Goal: Information Seeking & Learning: Learn about a topic

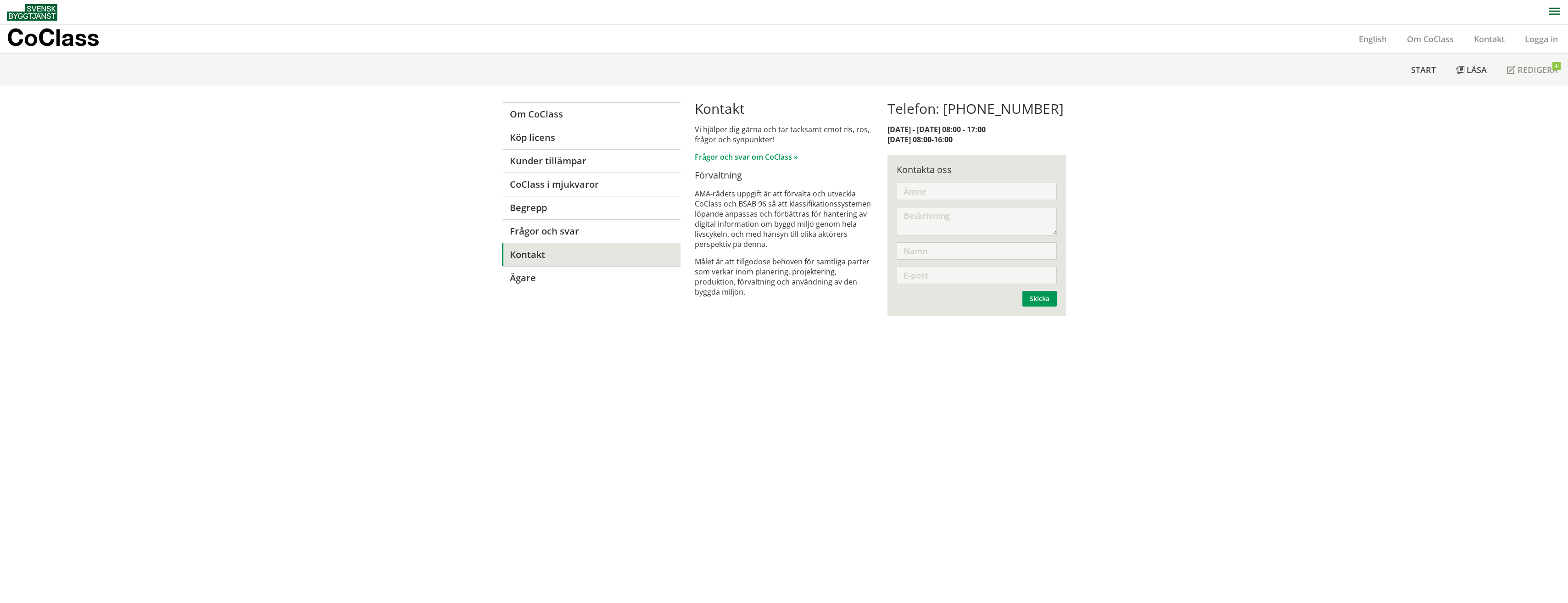
drag, startPoint x: 1006, startPoint y: 401, endPoint x: 646, endPoint y: 596, distance: 409.4
click at [746, 388] on div "Om CoClass Köp licens Kunder tillämpar CoClass i mjukvaror [PERSON_NAME] Frågor…" at bounding box center [784, 345] width 1568 height 517
click at [1264, 251] on div "Om CoClass Köp licens Kunder tillämpar CoClass i mjukvaror Begrepp Frågor och s…" at bounding box center [784, 345] width 1568 height 517
click at [972, 180] on div "Kontakta oss Skicka Skickat Tack för din synpunkt. Ej skickat! Ditt meddelande …" at bounding box center [976, 235] width 178 height 161
click at [965, 186] on input "text" at bounding box center [976, 191] width 160 height 18
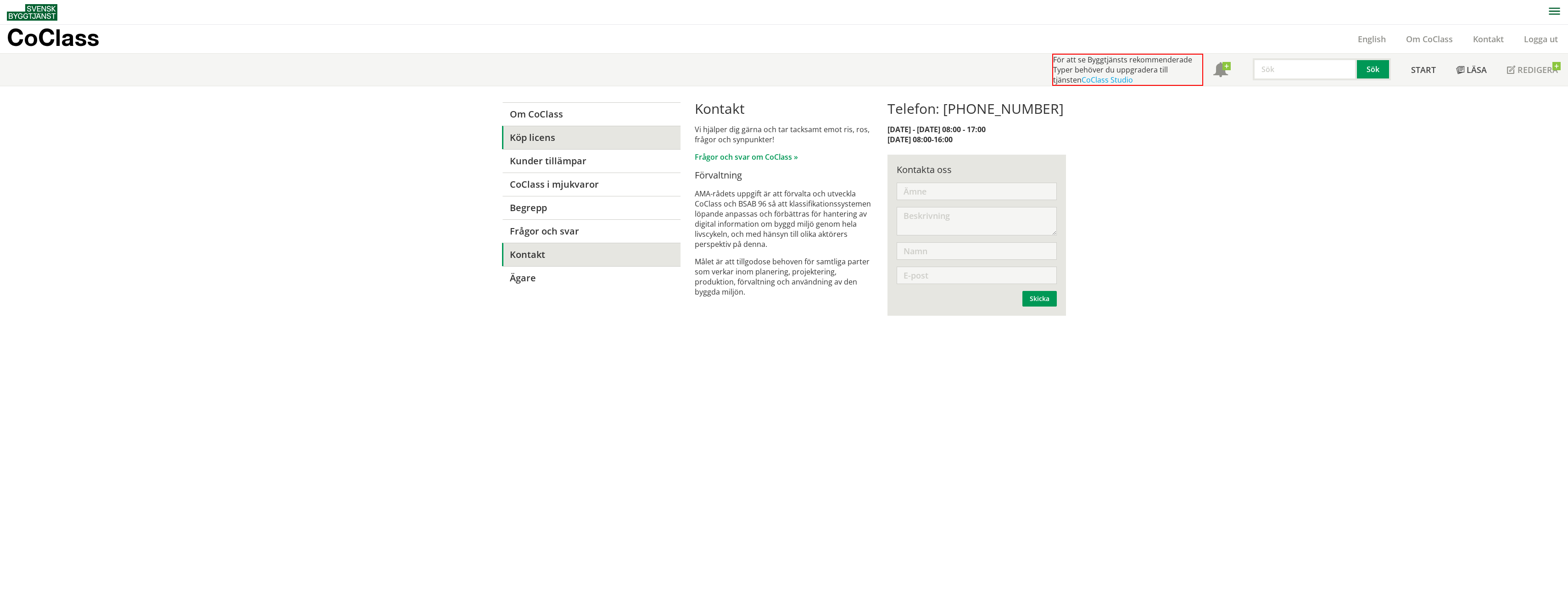
click at [523, 138] on link "Köp licens" at bounding box center [591, 138] width 178 height 23
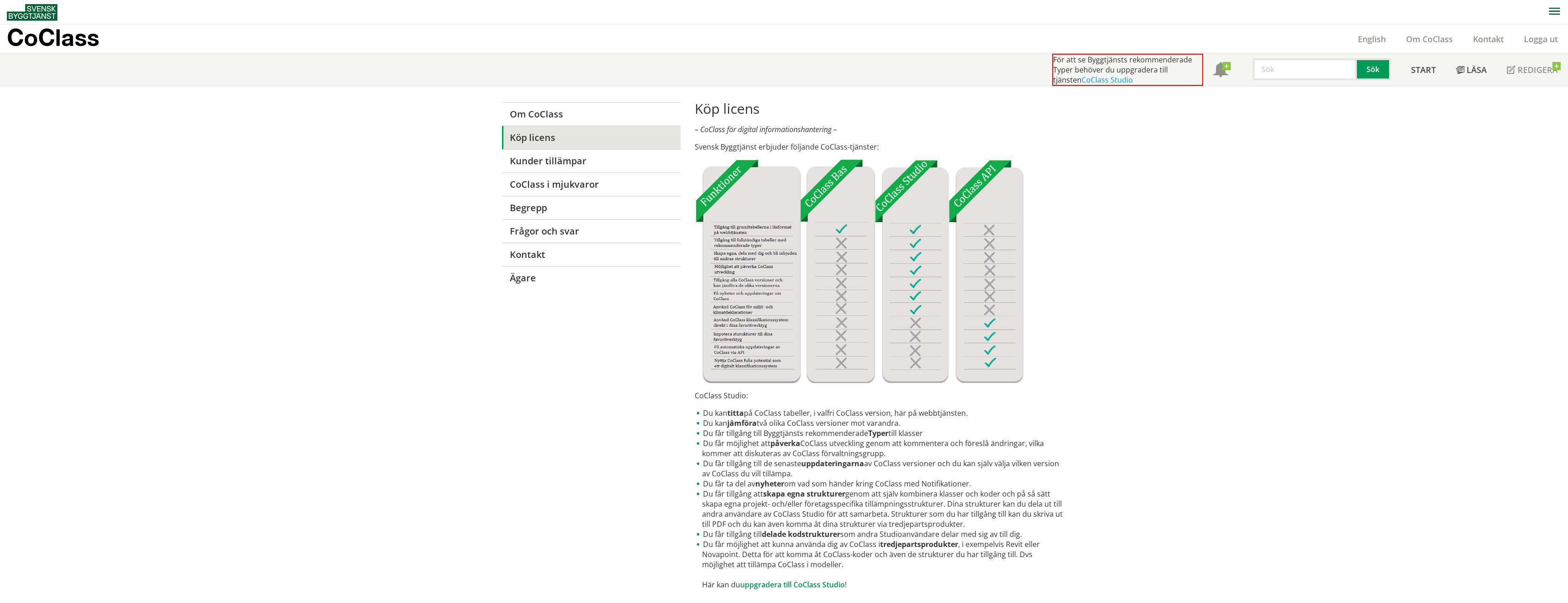
scroll to position [1, 0]
click at [529, 165] on link "Kunder tillämpar" at bounding box center [591, 160] width 178 height 23
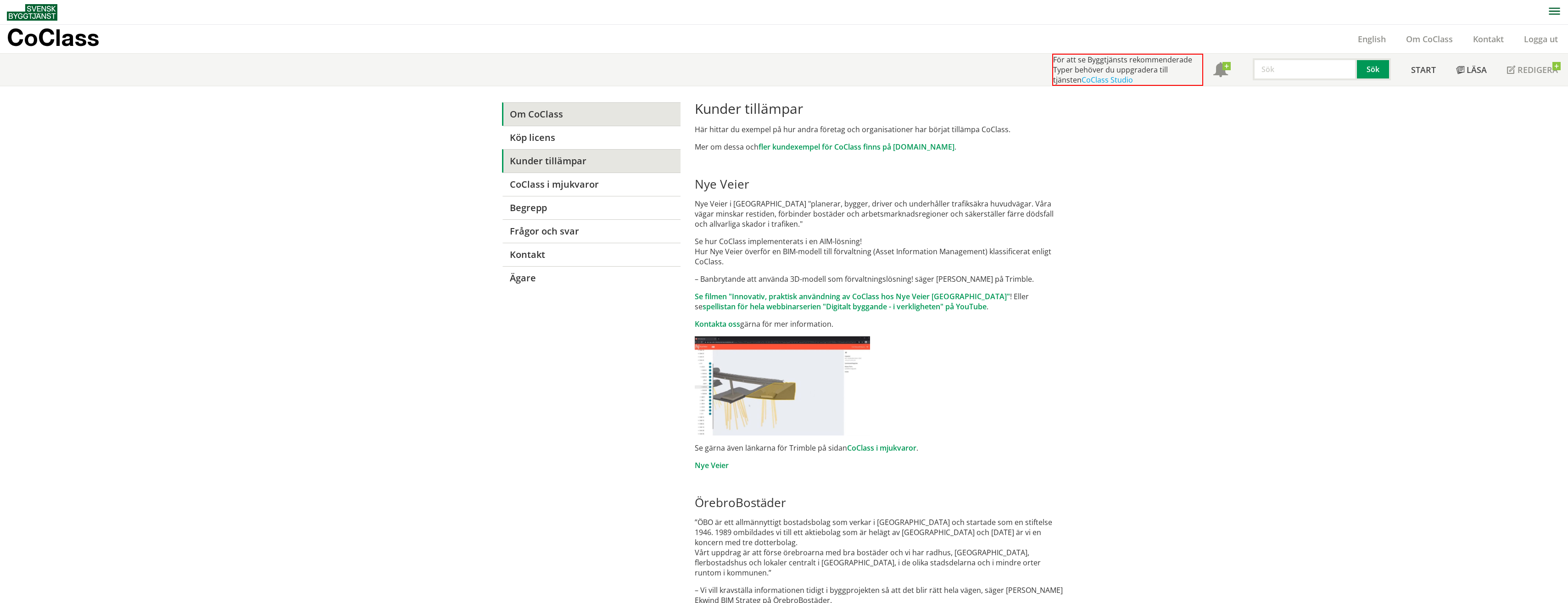
click at [529, 113] on link "Om CoClass" at bounding box center [591, 114] width 178 height 23
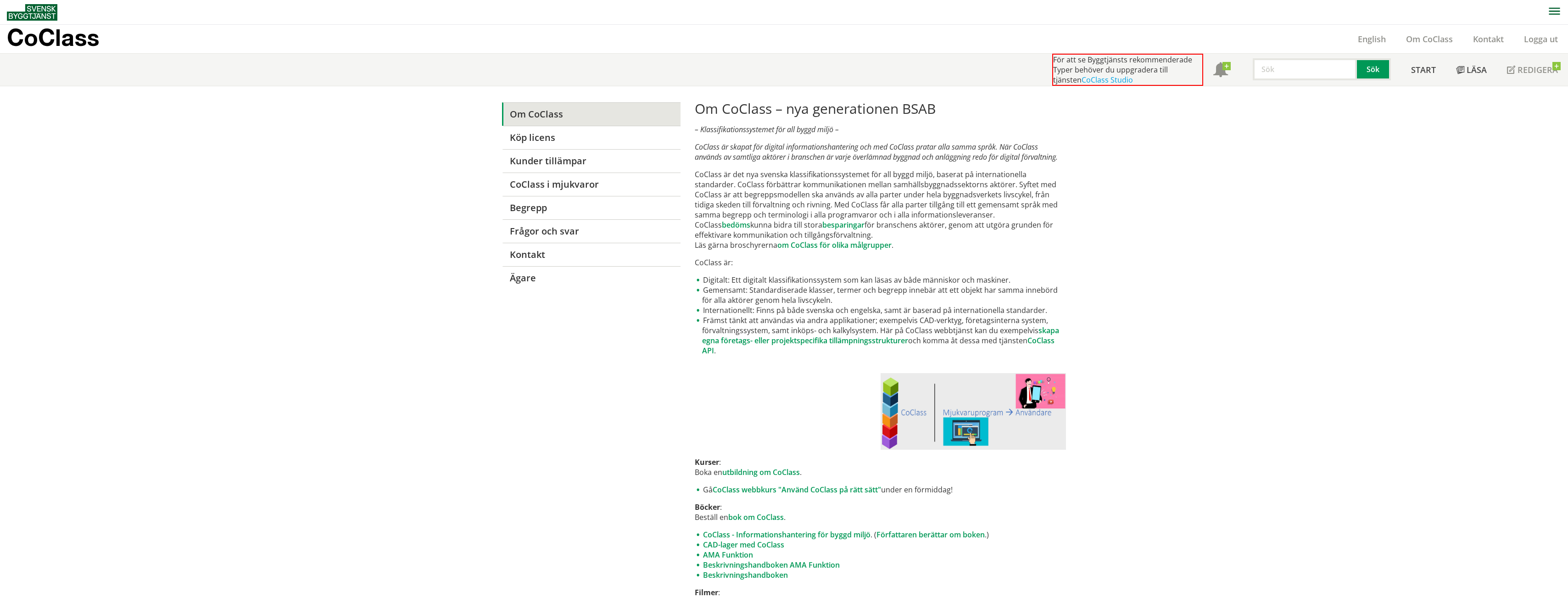
scroll to position [82, 0]
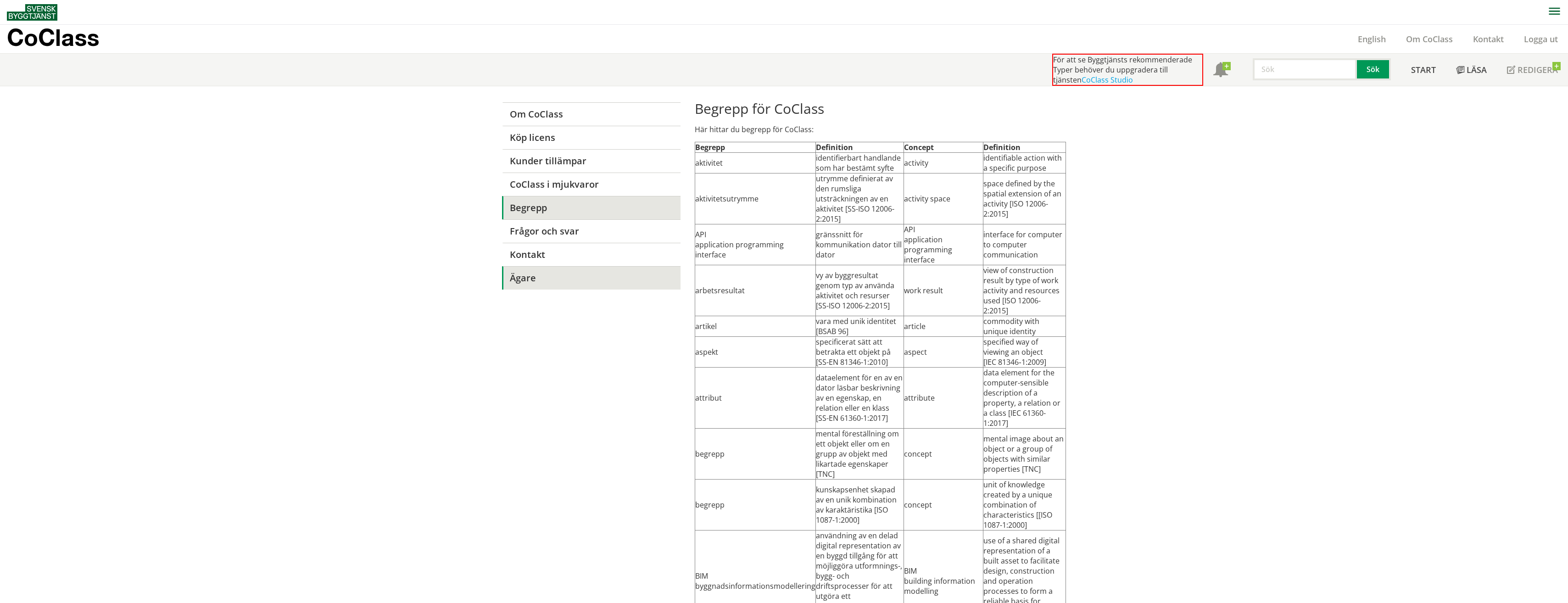
scroll to position [82, 0]
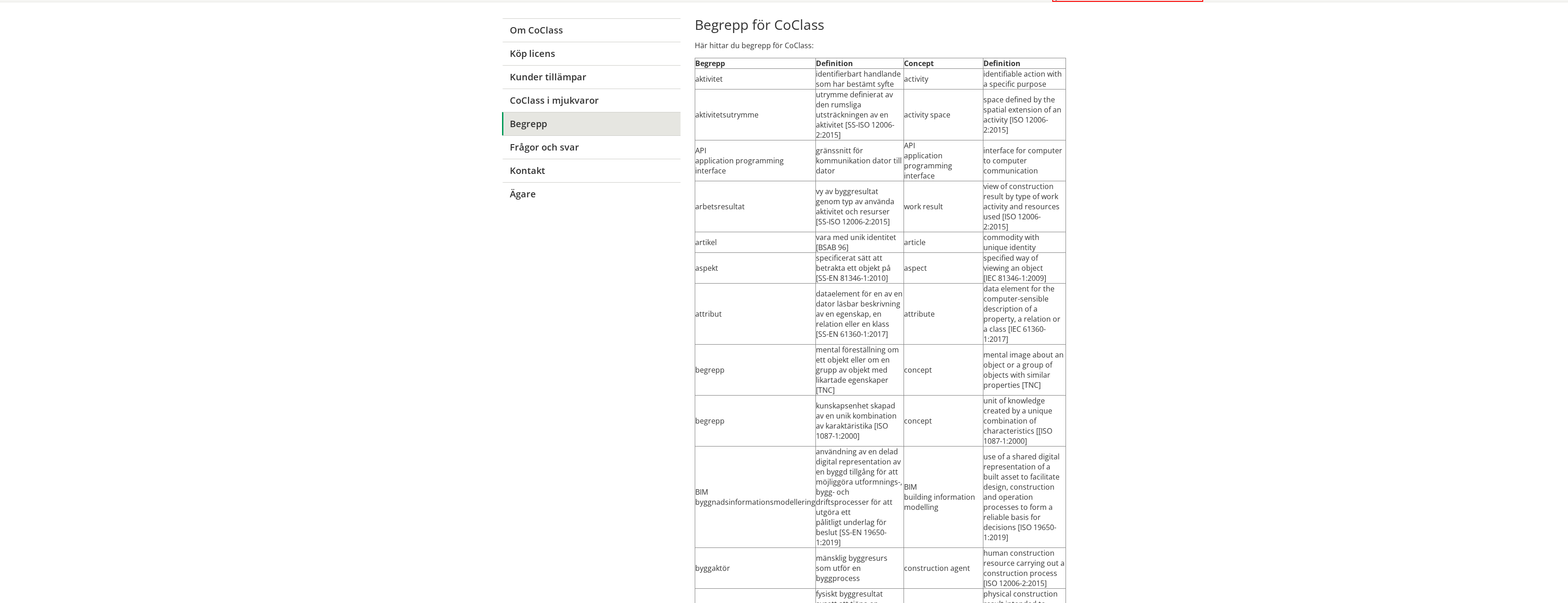
scroll to position [82, 0]
click at [709, 301] on td "attribut" at bounding box center [755, 316] width 121 height 61
click at [881, 305] on td "dataelement för en av en dator läsbar beskrivning av en egenskap, en relation e…" at bounding box center [859, 316] width 88 height 61
click at [937, 302] on td "attribute" at bounding box center [943, 316] width 80 height 61
drag, startPoint x: 1024, startPoint y: 307, endPoint x: 712, endPoint y: 253, distance: 316.6
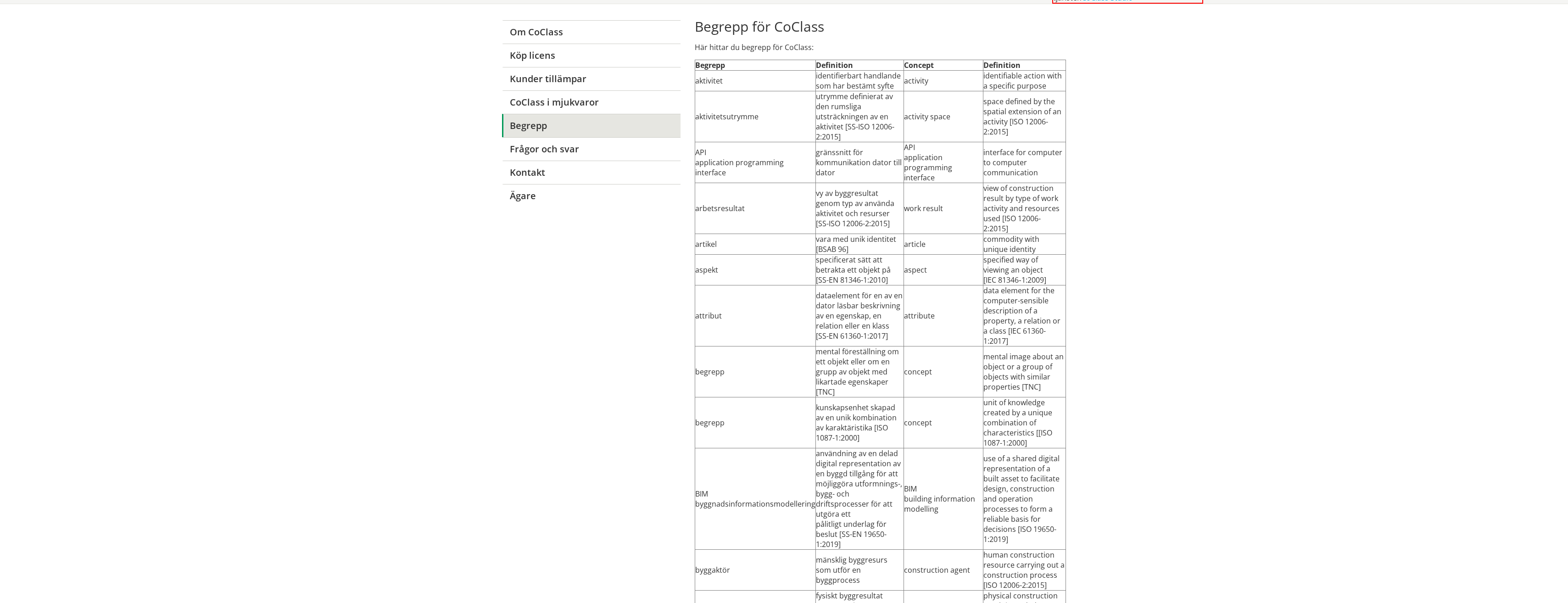
click at [1024, 307] on td "data element for the computer-sensible description of a property, a relation or…" at bounding box center [1025, 316] width 83 height 61
click at [549, 152] on link "Frågor och svar" at bounding box center [591, 148] width 178 height 23
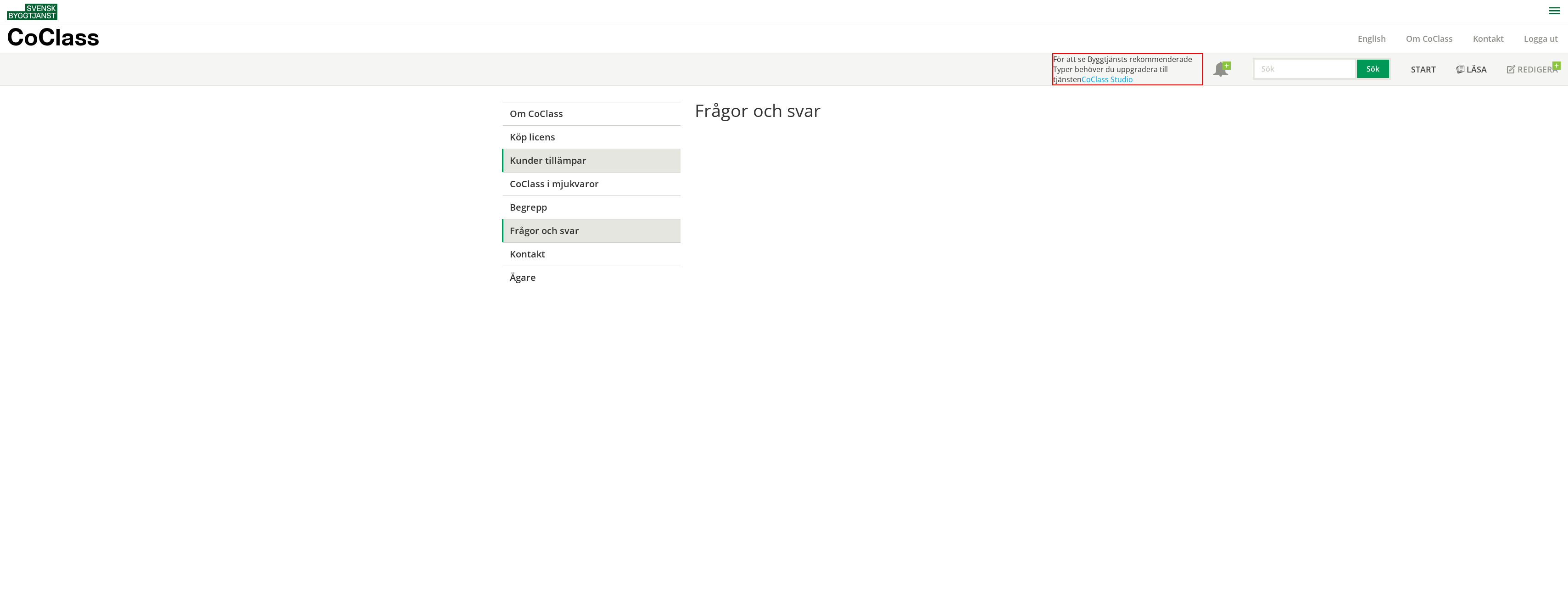
scroll to position [1, 0]
click at [1082, 82] on link "CoClass Studio" at bounding box center [1107, 79] width 51 height 10
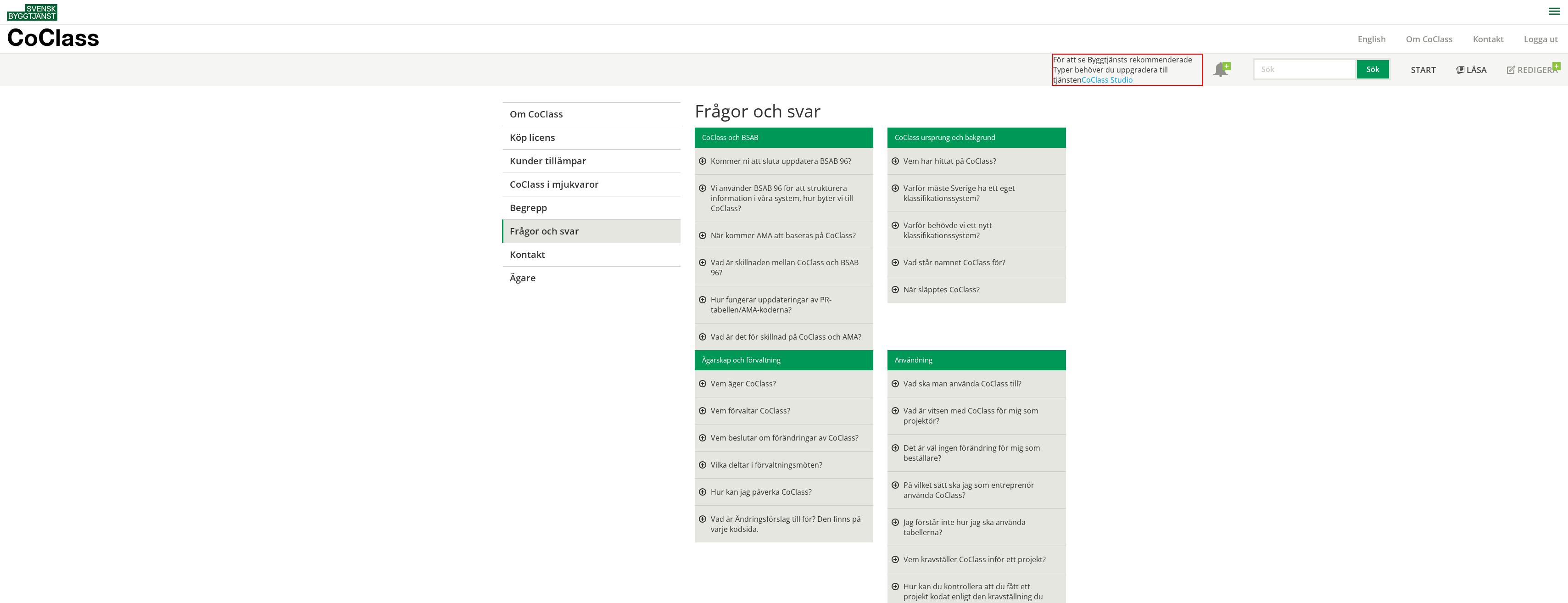
scroll to position [1, 0]
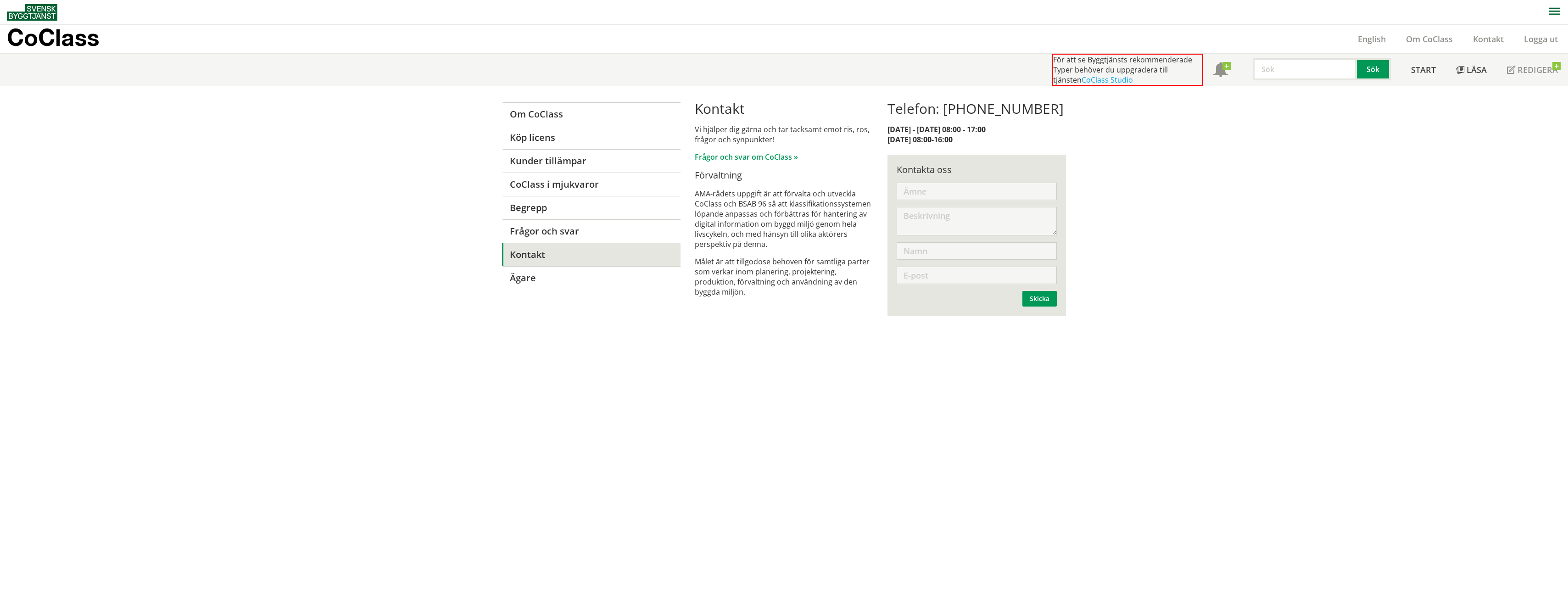
click at [933, 187] on input "text" at bounding box center [976, 191] width 160 height 18
click at [1099, 79] on link "CoClass Studio" at bounding box center [1107, 80] width 51 height 10
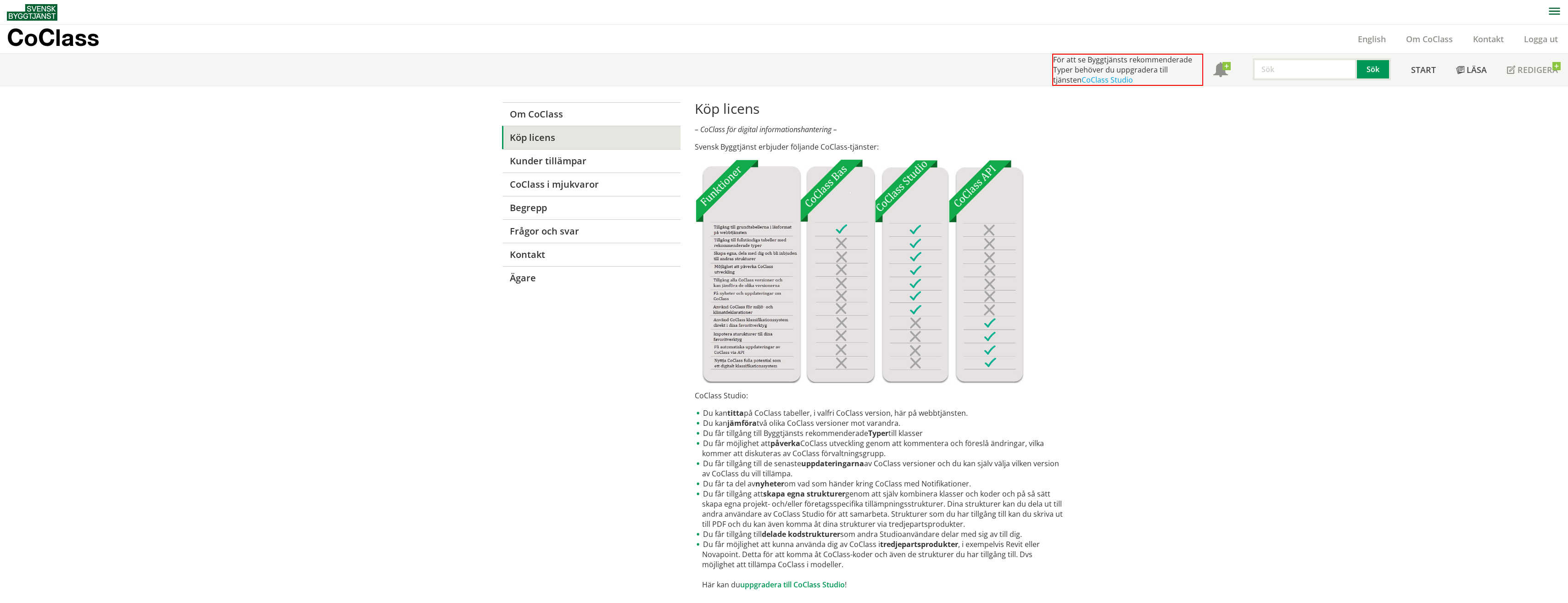
click at [733, 308] on img at bounding box center [859, 271] width 329 height 224
click at [755, 159] on div "Köp licens – CoClass för digital informationshantering – Svensk Byggtjänst erbj…" at bounding box center [880, 472] width 371 height 742
click at [730, 179] on img at bounding box center [859, 271] width 329 height 224
drag, startPoint x: 727, startPoint y: 126, endPoint x: 749, endPoint y: 258, distance: 133.8
click at [727, 129] on em "– CoClass för digital informationshantering –" at bounding box center [766, 129] width 142 height 10
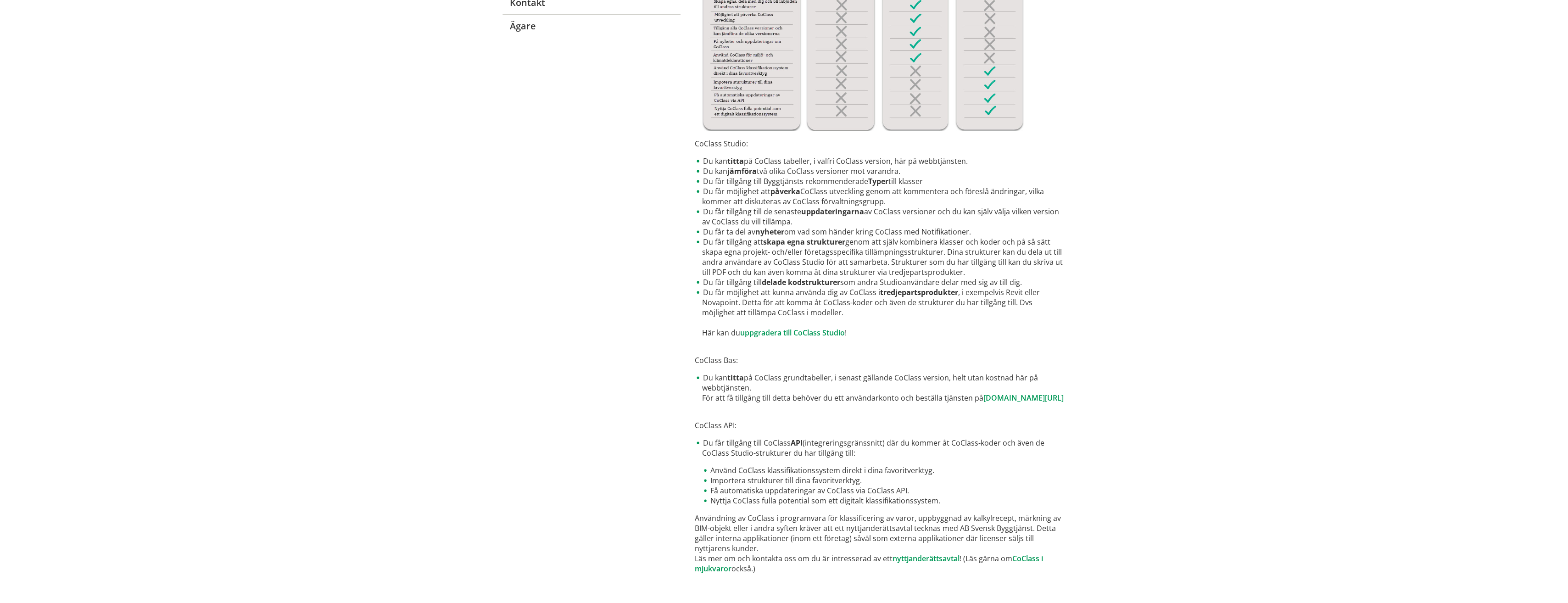
scroll to position [262, 0]
drag, startPoint x: 773, startPoint y: 290, endPoint x: 772, endPoint y: 285, distance: 5.1
click at [773, 288] on li "Du får möjlighet att kunna använda dig av CoClass i tredjepartsprodukter , i ex…" at bounding box center [880, 312] width 371 height 51
click at [984, 396] on link "www.byggtjanst.se/tjanster/coclass" at bounding box center [1024, 397] width 80 height 10
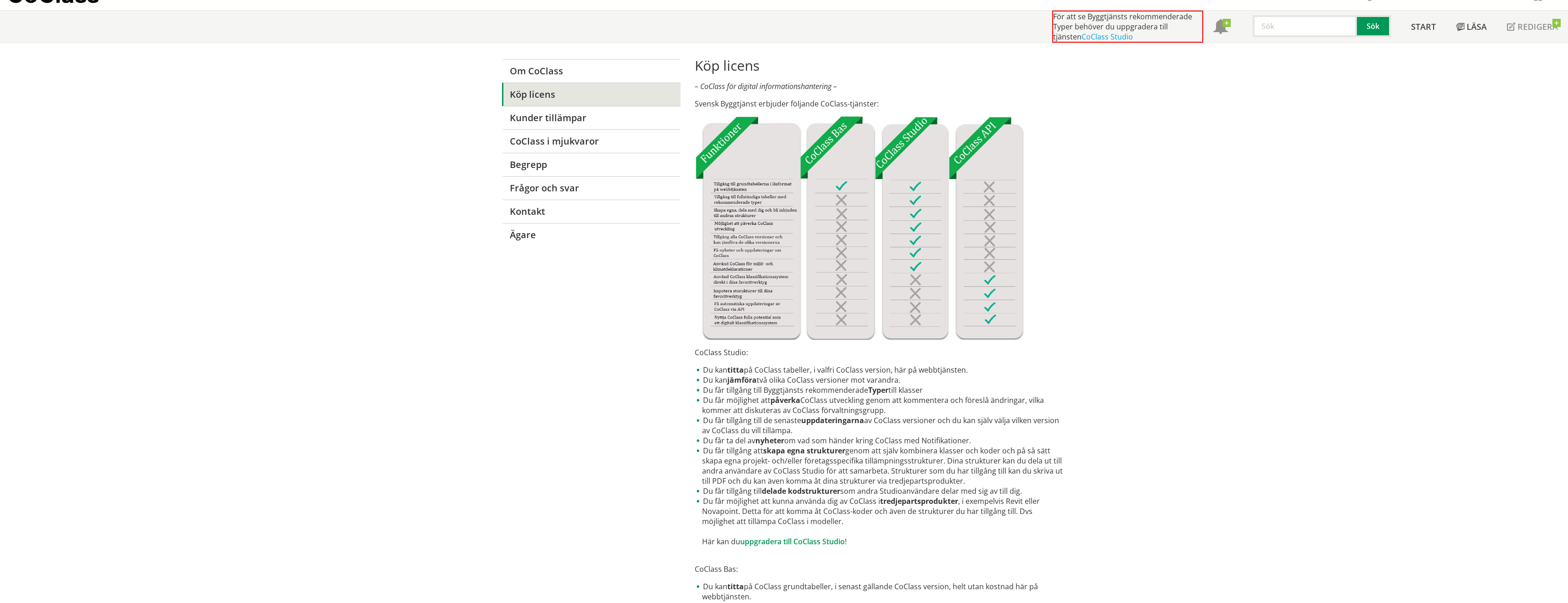
scroll to position [0, 0]
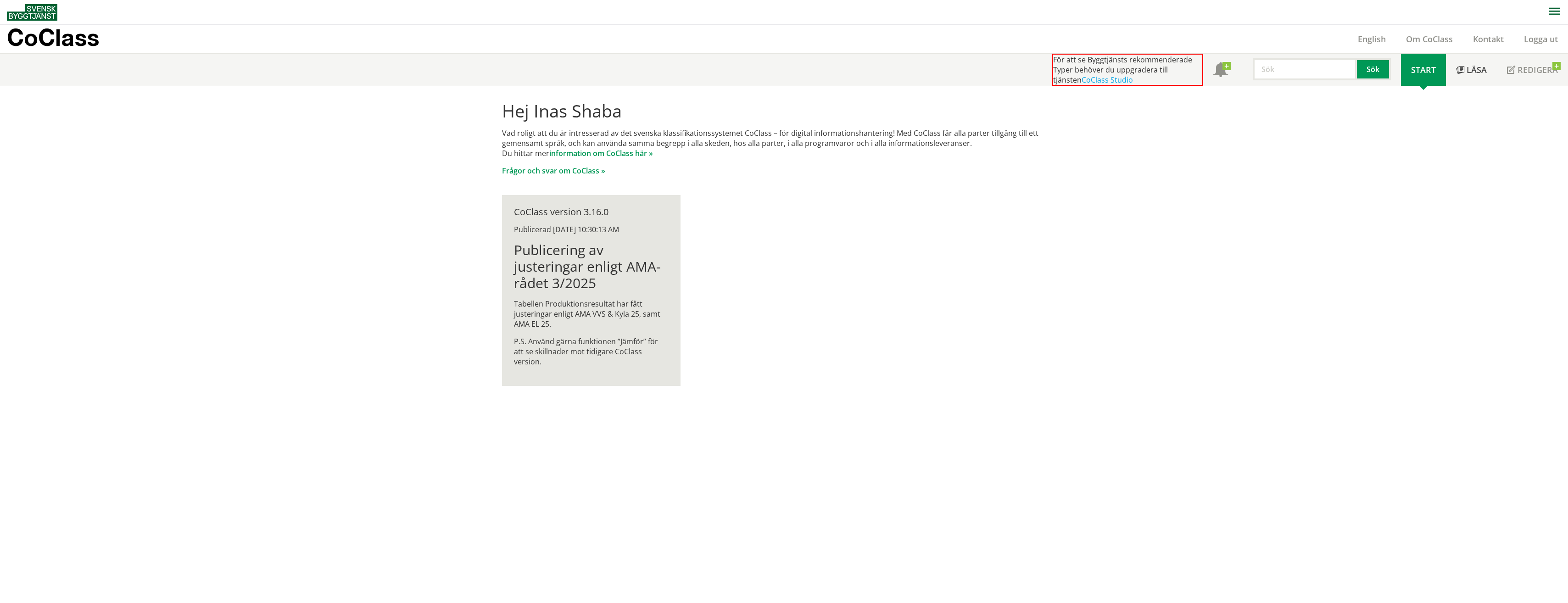
scroll to position [1, 0]
click at [553, 260] on h1 "Publicering av justeringar enligt AMA-rådet 3/2025" at bounding box center [591, 266] width 155 height 49
drag, startPoint x: 652, startPoint y: 351, endPoint x: 467, endPoint y: 140, distance: 280.6
click at [467, 140] on div "Hej Inas Shaba Vad roligt att du är intresserad av det svenska klassifikationss…" at bounding box center [784, 344] width 1568 height 517
click at [603, 148] on link "information om CoClass här »" at bounding box center [601, 153] width 103 height 10
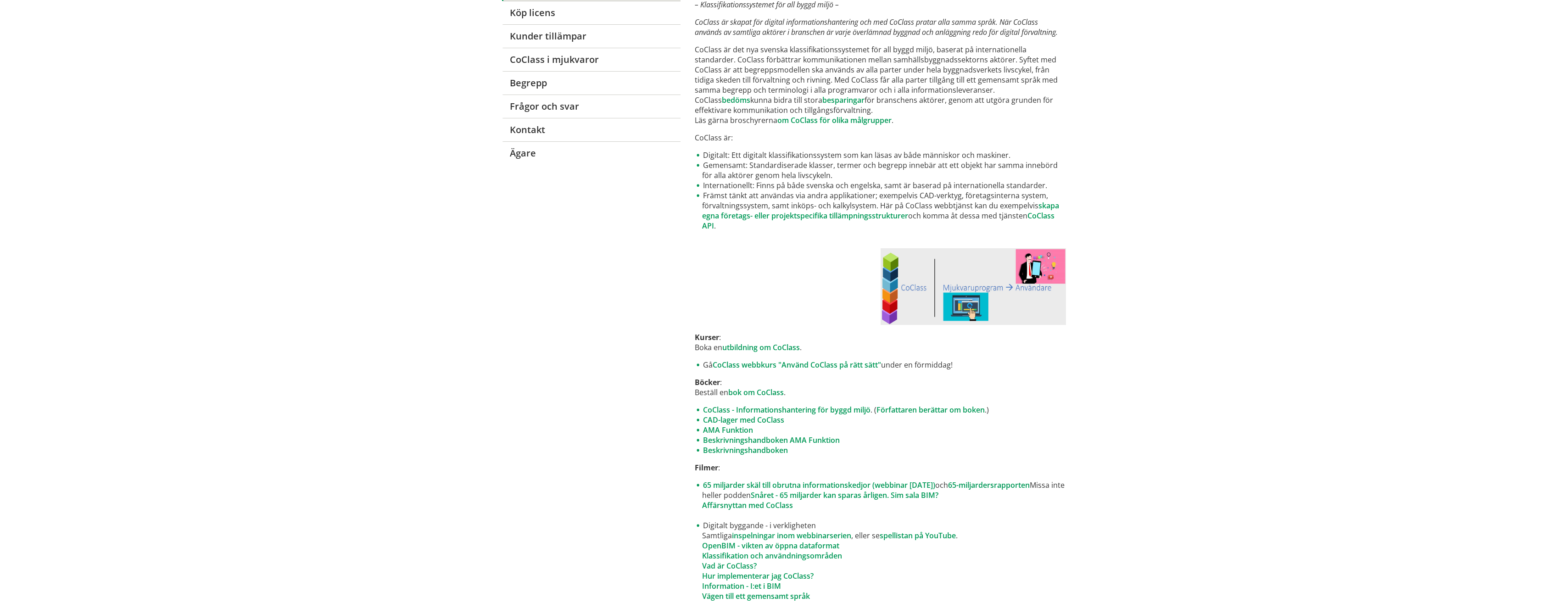
scroll to position [72, 0]
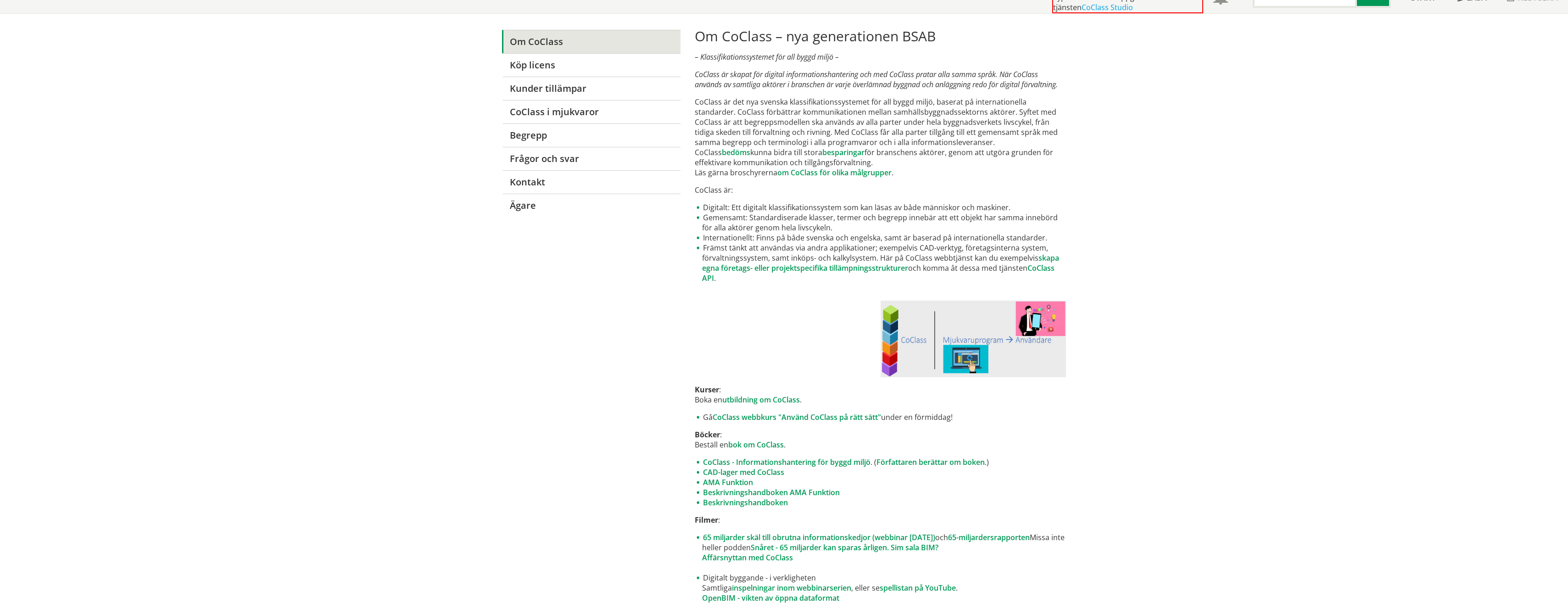
drag, startPoint x: 707, startPoint y: 23, endPoint x: 879, endPoint y: 212, distance: 255.5
drag, startPoint x: 691, startPoint y: 48, endPoint x: 743, endPoint y: 89, distance: 66.2
drag, startPoint x: 705, startPoint y: 85, endPoint x: 836, endPoint y: 279, distance: 234.1
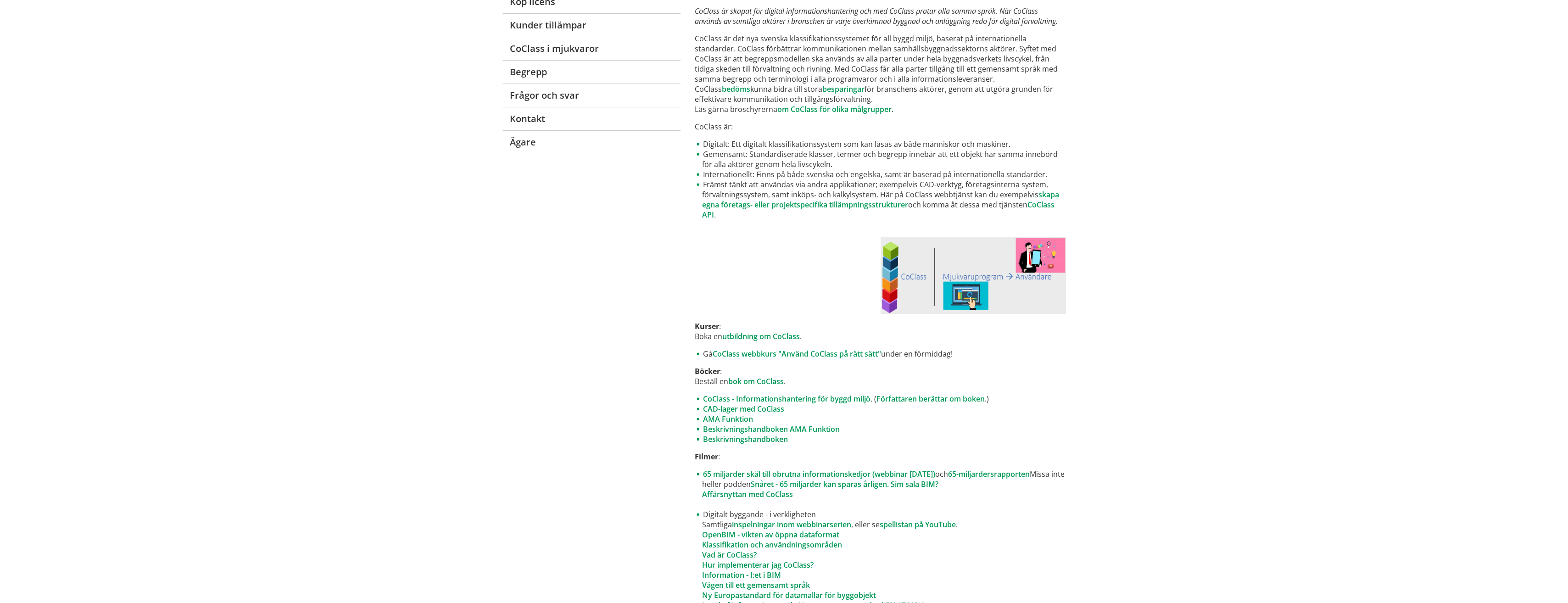
scroll to position [256, 0]
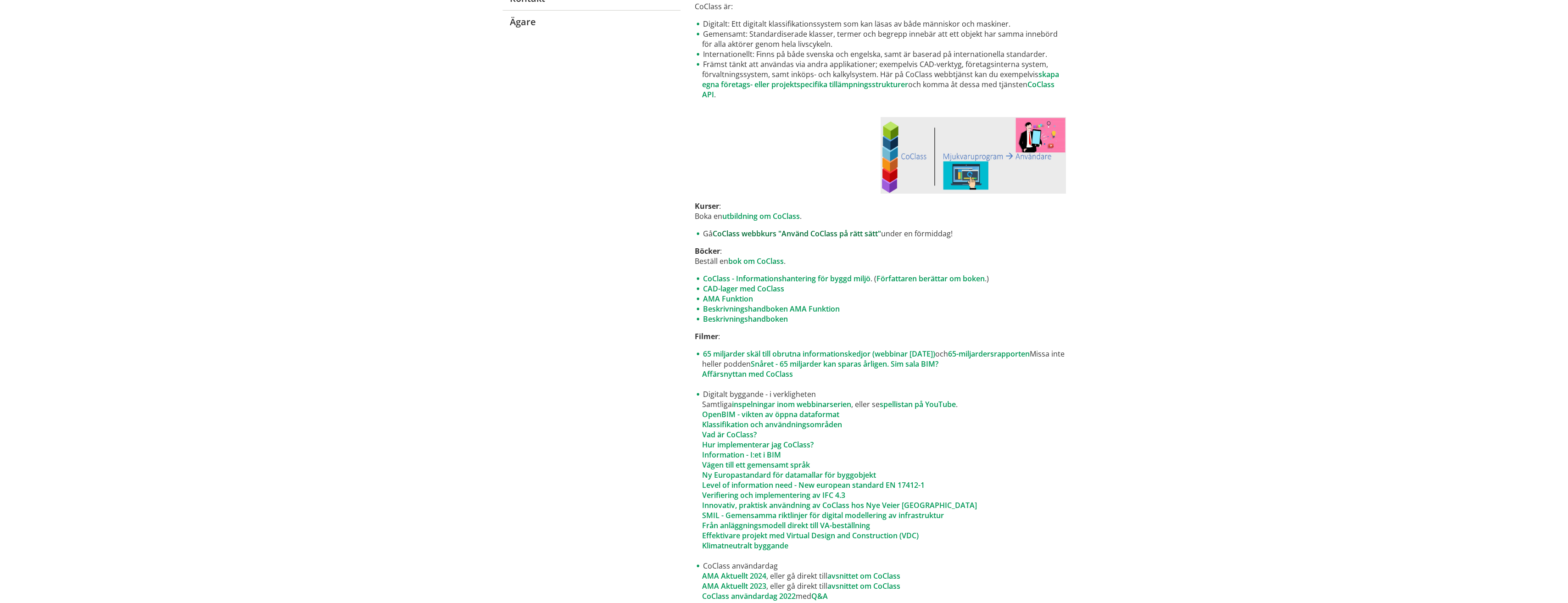
click at [831, 234] on link "CoClass webbkurs "Använd CoClass på rätt sätt"" at bounding box center [797, 233] width 169 height 10
click at [733, 298] on link "AMA Funktion" at bounding box center [728, 298] width 50 height 10
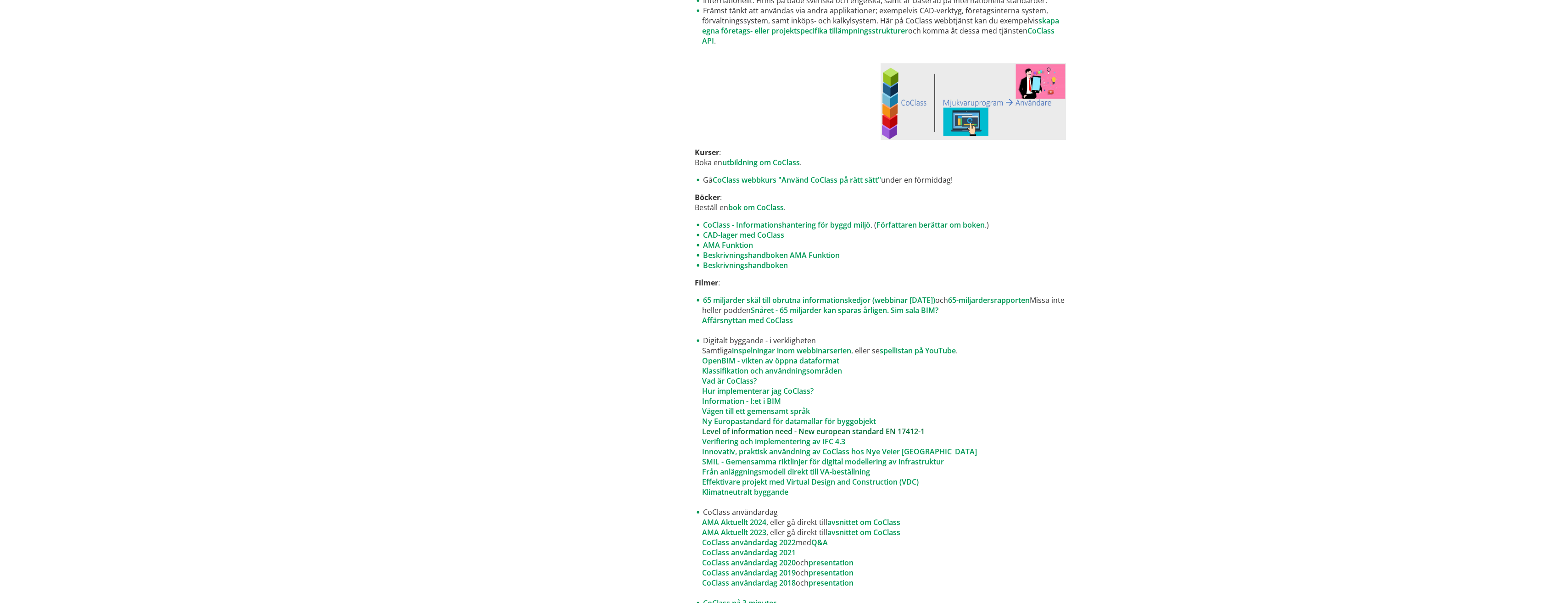
scroll to position [394, 0]
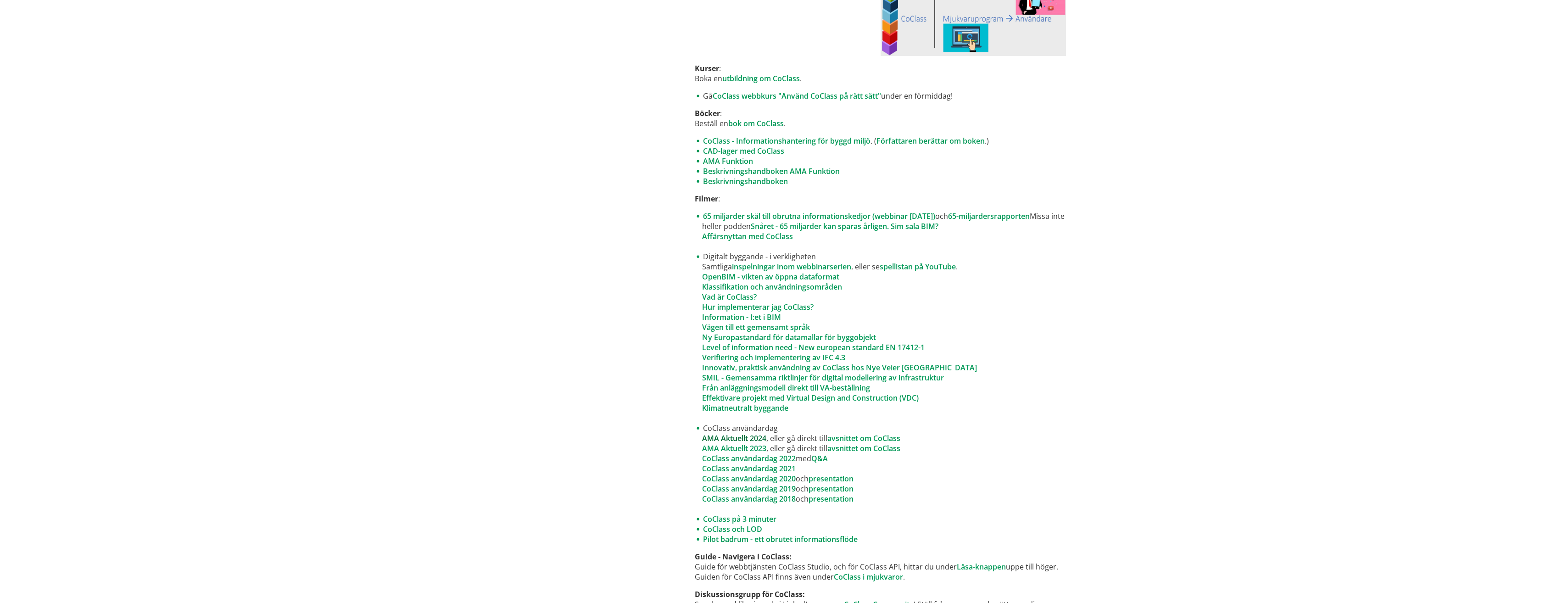
click at [740, 439] on link "AMA Aktuellt 2024" at bounding box center [734, 438] width 65 height 10
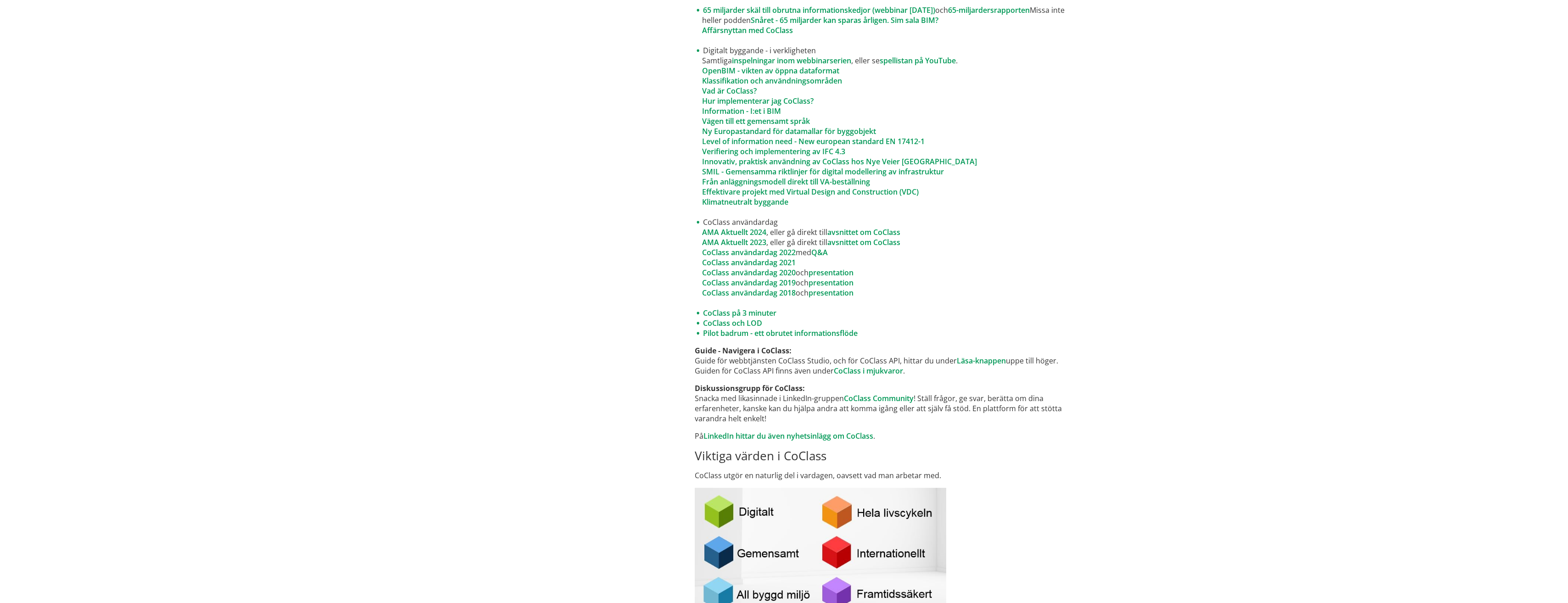
scroll to position [852, 0]
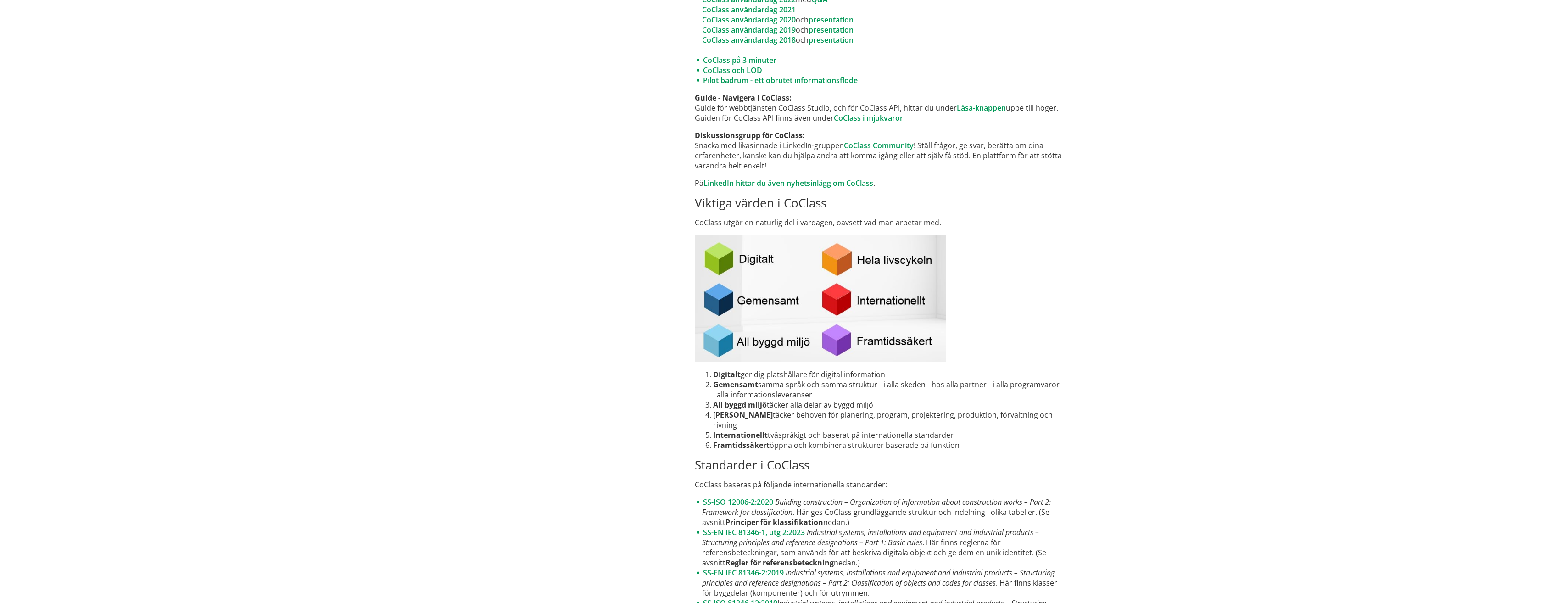
drag, startPoint x: 740, startPoint y: 392, endPoint x: 754, endPoint y: 446, distance: 55.8
click at [740, 396] on li "Gemensamt samma språk och samma struktur - i alla skeden - hos alla partner - i…" at bounding box center [890, 389] width 353 height 20
click at [749, 501] on link "SS-ISO 12006-2:2020" at bounding box center [738, 501] width 70 height 10
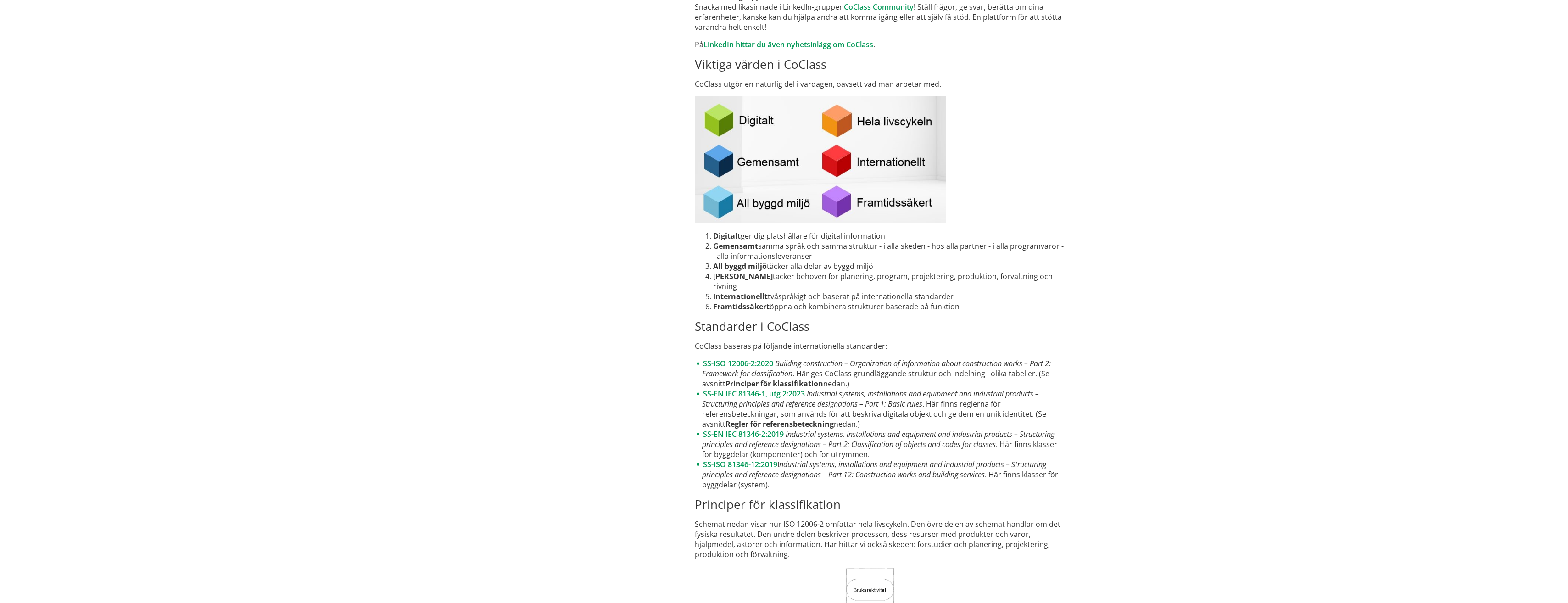
scroll to position [1128, 0]
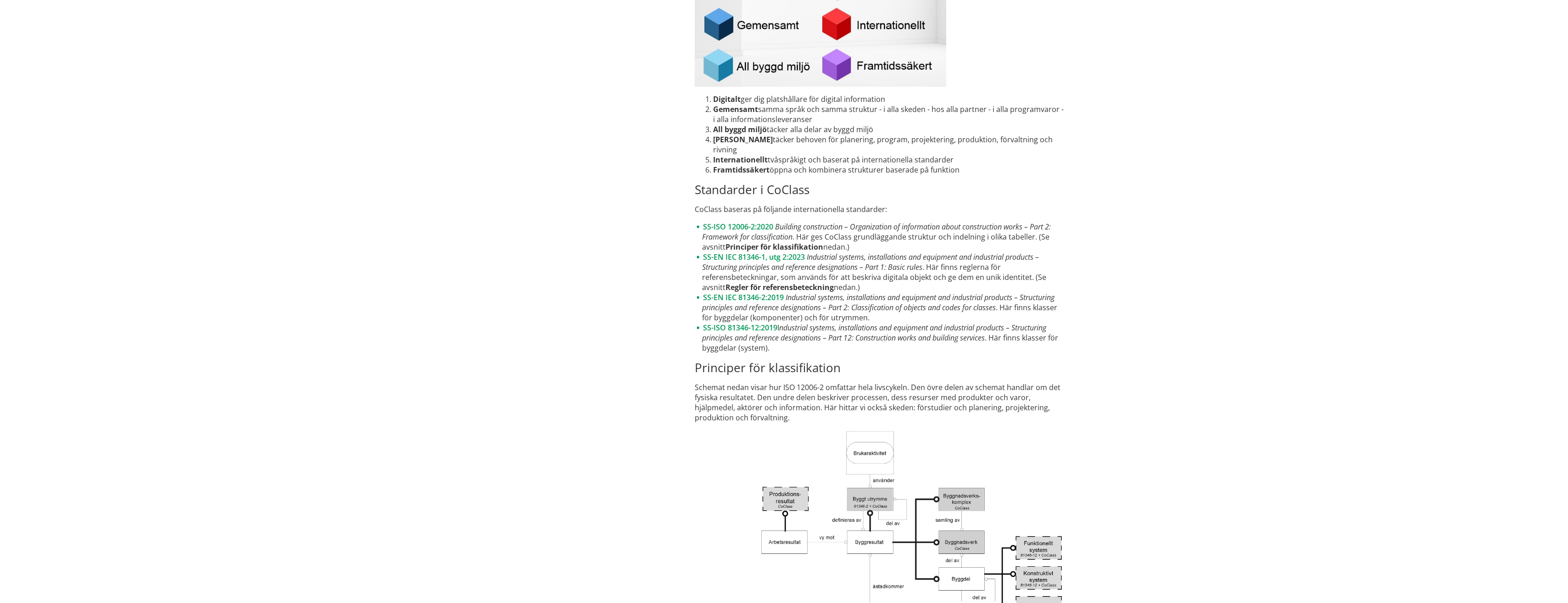
drag, startPoint x: 789, startPoint y: 337, endPoint x: 700, endPoint y: 303, distance: 95.3
click at [700, 303] on ul "SS-ISO 12006-2:2020 Building construction – Organization of information about c…" at bounding box center [880, 287] width 371 height 131
click at [728, 327] on link "SS-ISO 81346-12:2019" at bounding box center [740, 327] width 74 height 10
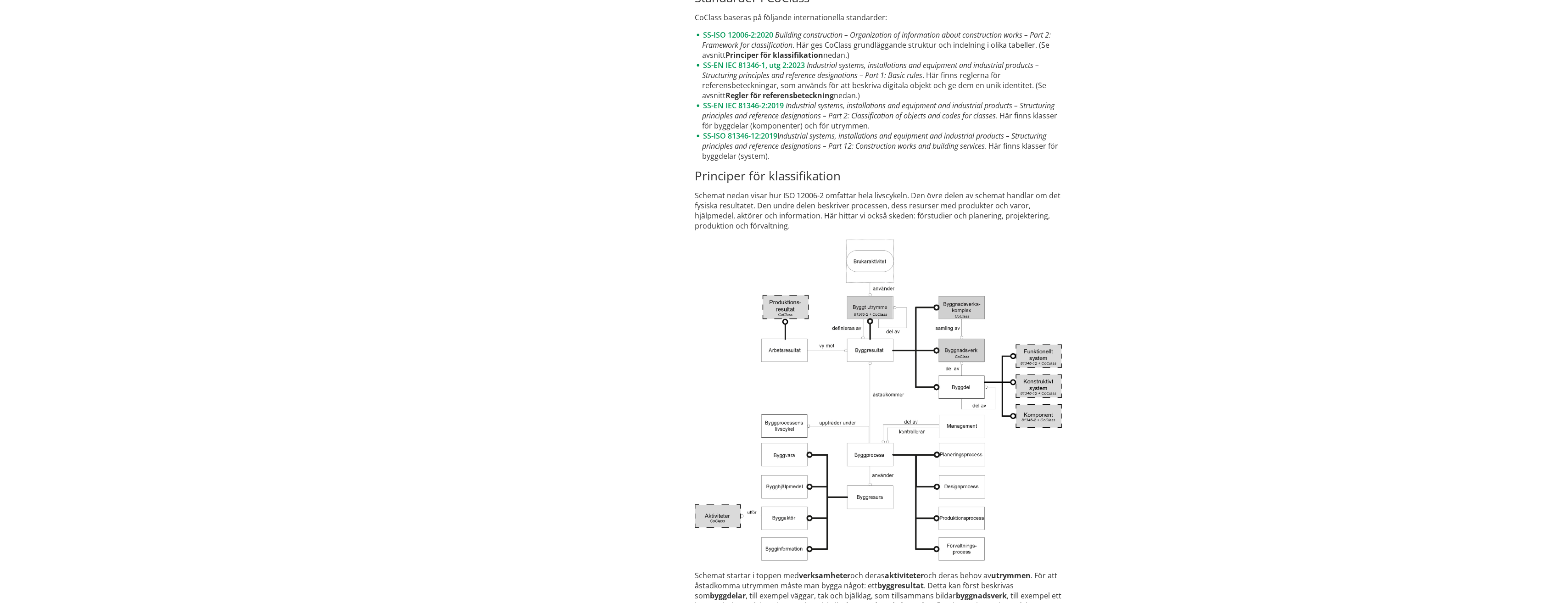
scroll to position [1494, 0]
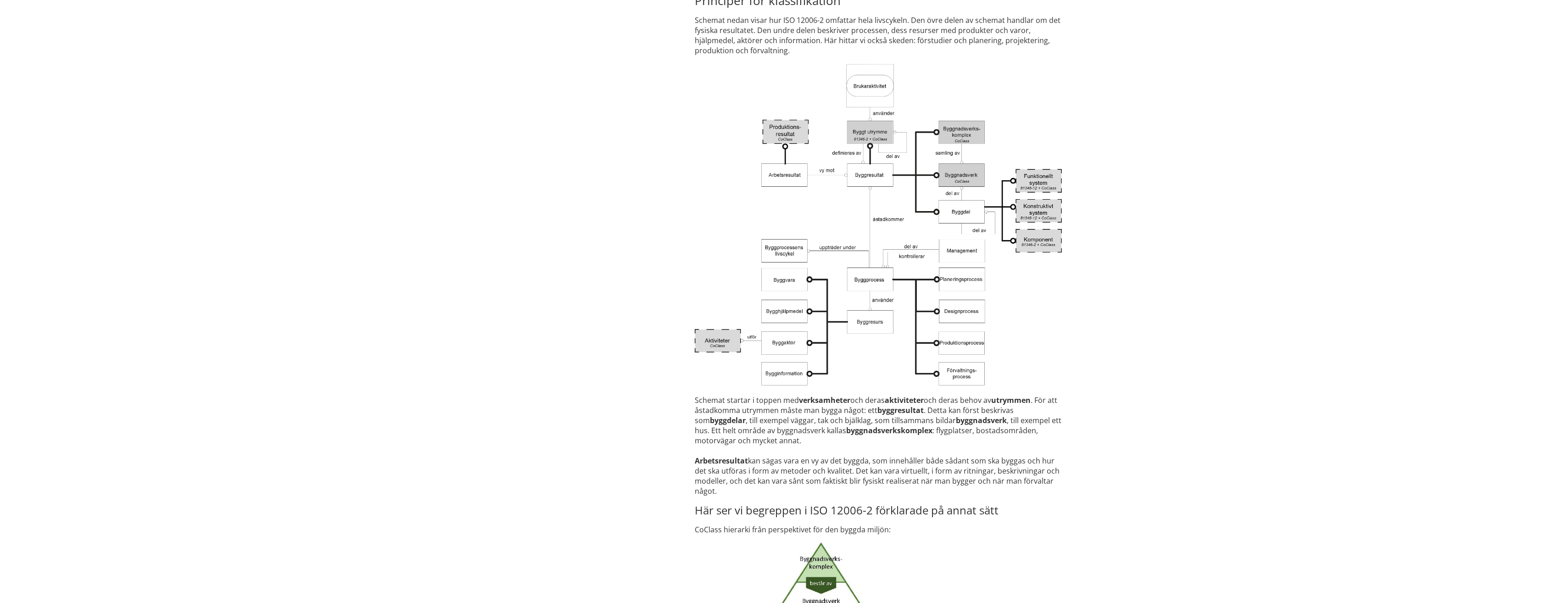
click at [859, 281] on img at bounding box center [878, 225] width 367 height 325
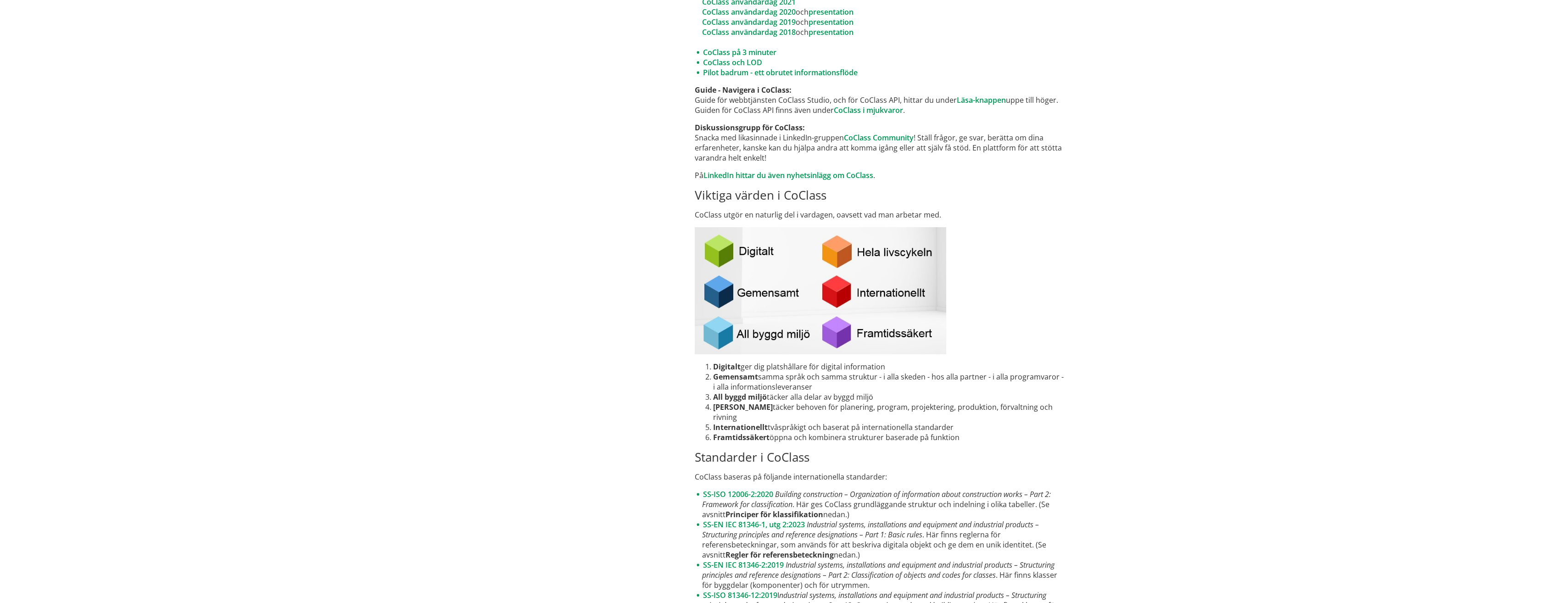
scroll to position [806, 0]
